Goal: Navigation & Orientation: Find specific page/section

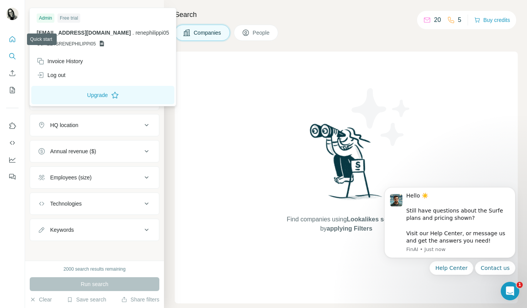
click at [10, 40] on icon "Quick start" at bounding box center [12, 39] width 8 height 8
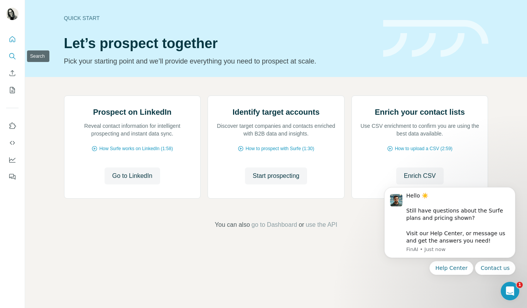
click at [13, 59] on icon "Search" at bounding box center [12, 56] width 8 height 8
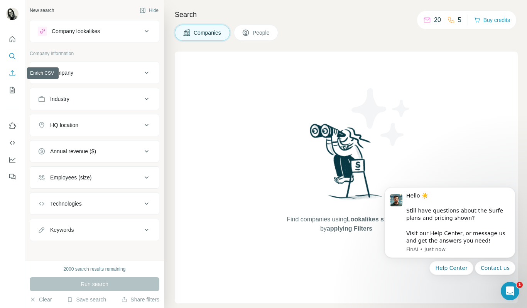
click at [13, 73] on icon "Enrich CSV" at bounding box center [12, 73] width 8 height 8
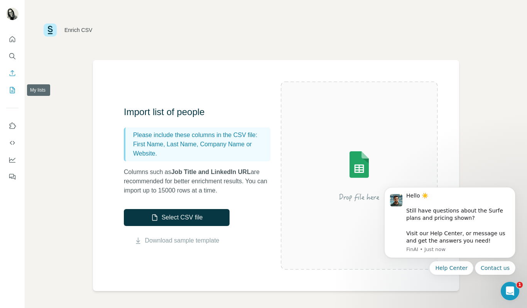
click at [13, 89] on icon "My lists" at bounding box center [12, 90] width 8 height 8
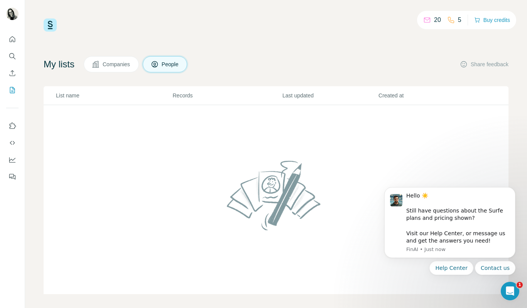
click at [14, 115] on div at bounding box center [12, 106] width 25 height 156
click at [15, 177] on icon "Feedback" at bounding box center [12, 177] width 8 height 8
click at [13, 37] on icon "Quick start" at bounding box center [13, 39] width 6 height 6
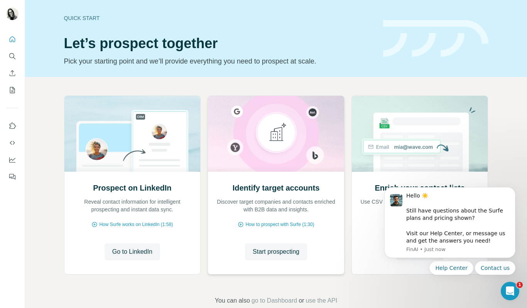
scroll to position [16, 0]
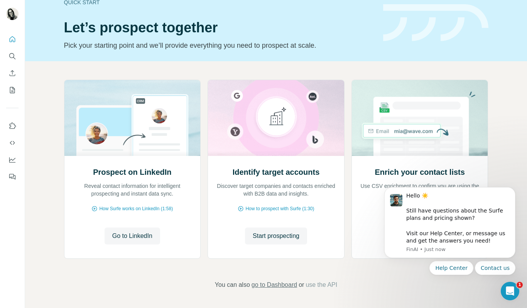
click at [276, 281] on span "go to Dashboard" at bounding box center [273, 285] width 45 height 9
